Goal: Task Accomplishment & Management: Use online tool/utility

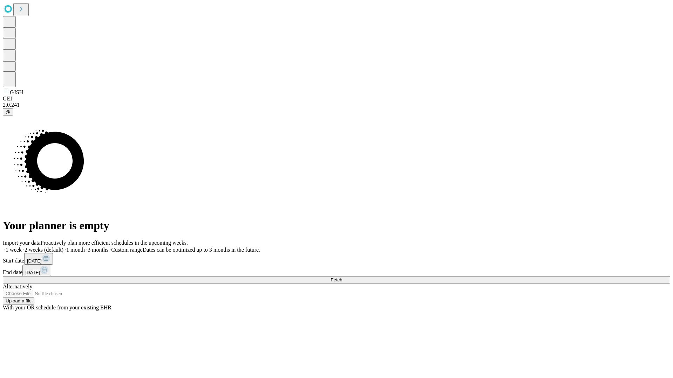
click at [342, 278] on span "Fetch" at bounding box center [336, 280] width 12 height 5
